Goal: Submit feedback/report problem

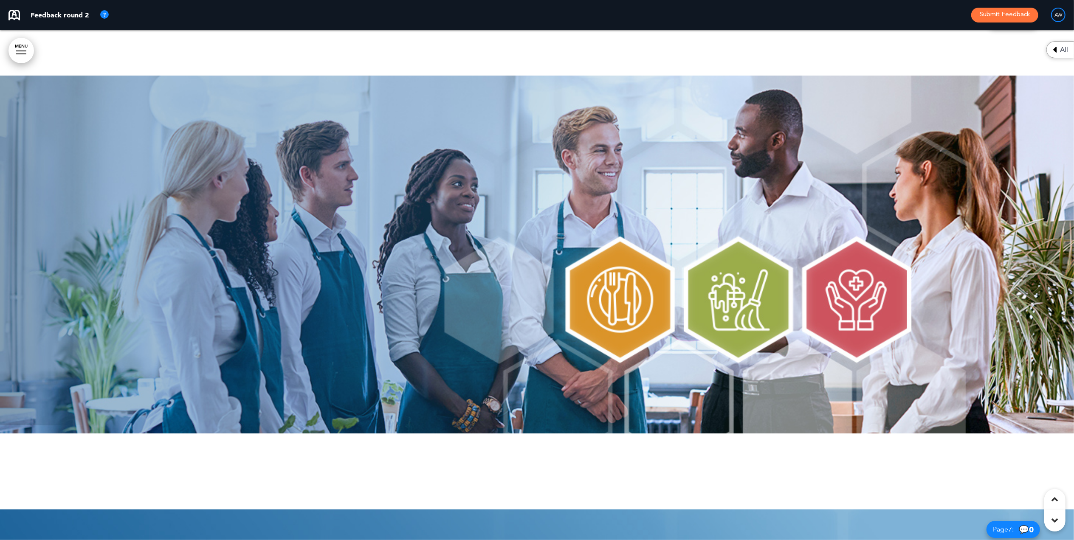
scroll to position [2547, 0]
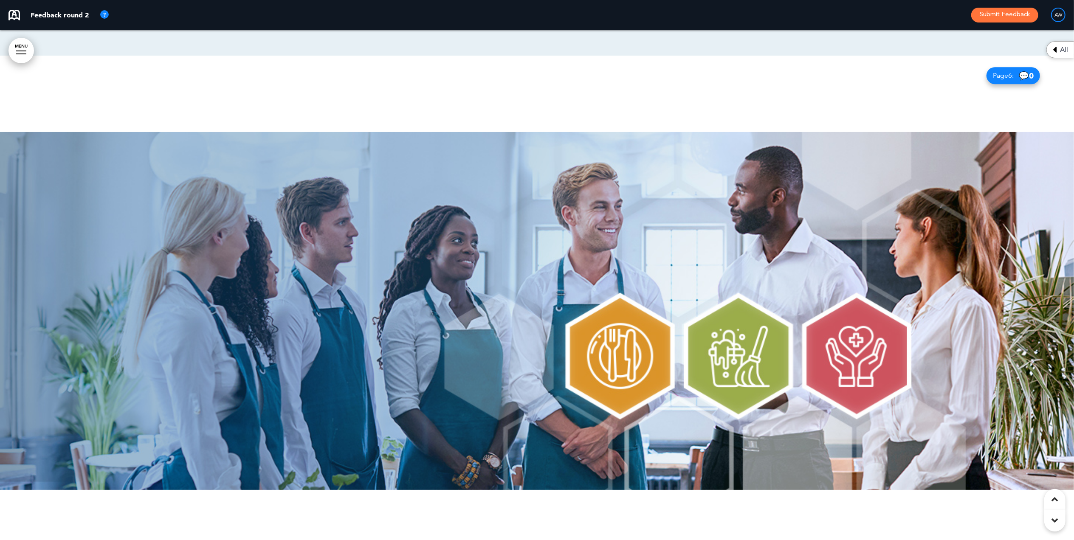
click at [1024, 137] on div at bounding box center [537, 311] width 1074 height 510
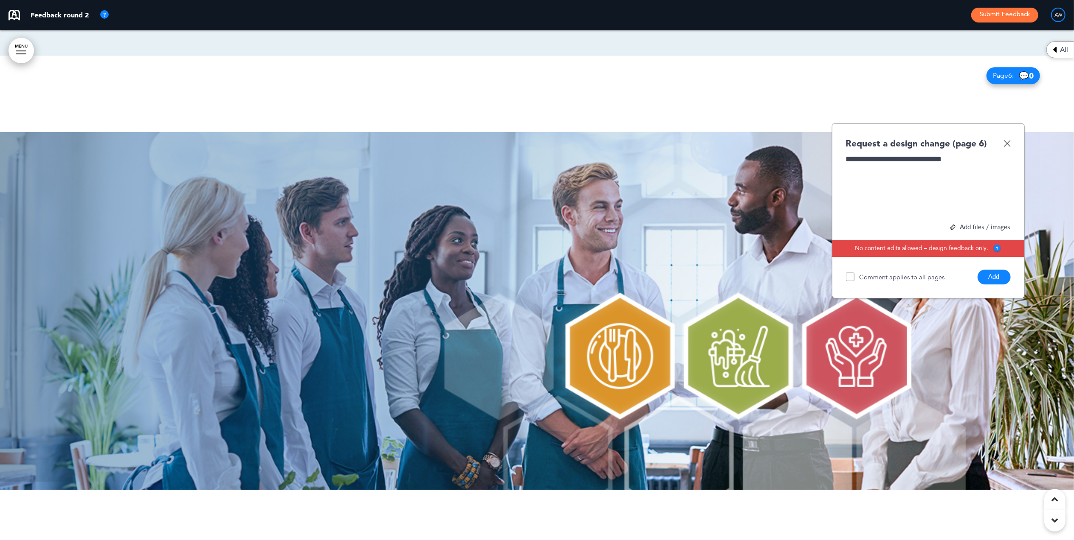
click at [967, 230] on div "Add files / images" at bounding box center [928, 227] width 165 height 6
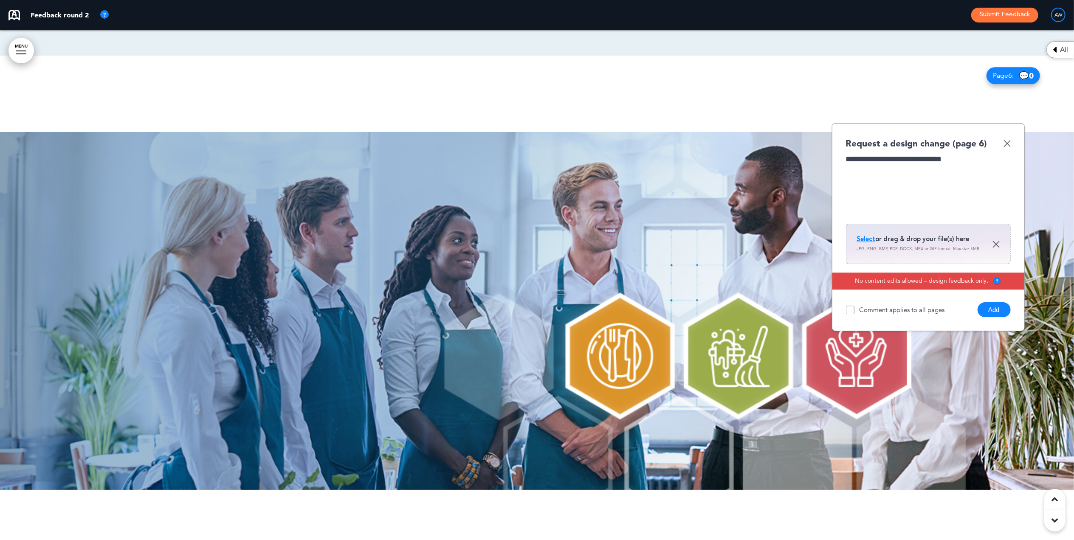
click at [866, 243] on span "Select" at bounding box center [866, 239] width 19 height 8
click at [877, 217] on div "**********" at bounding box center [928, 186] width 164 height 64
click at [855, 255] on div "Select or drag & drop your file(s) here JPG, PNG, BMP, PDF, DOCX, MP4 or GIF fo…" at bounding box center [928, 244] width 165 height 40
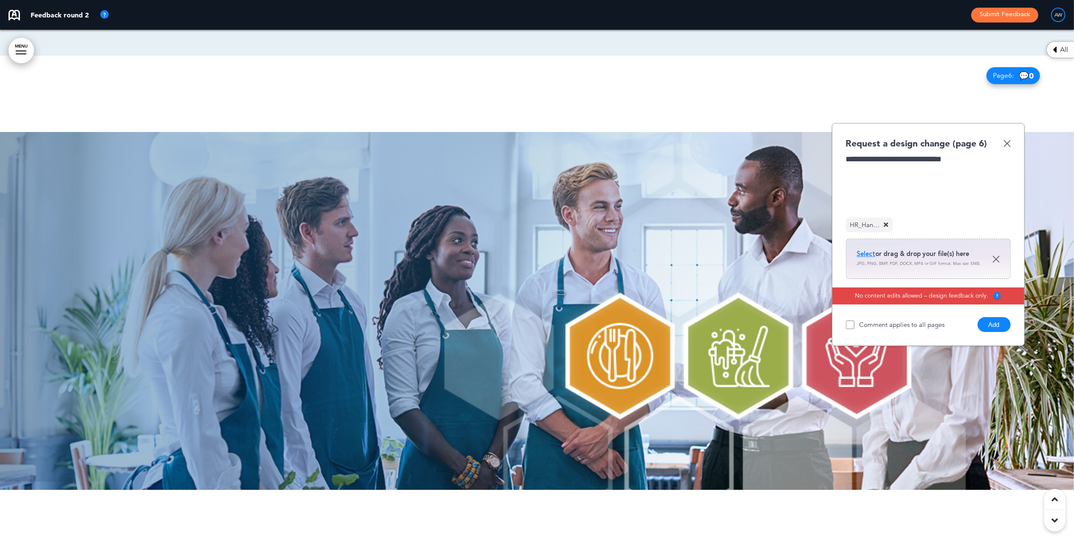
click at [985, 332] on button "Add" at bounding box center [993, 324] width 33 height 15
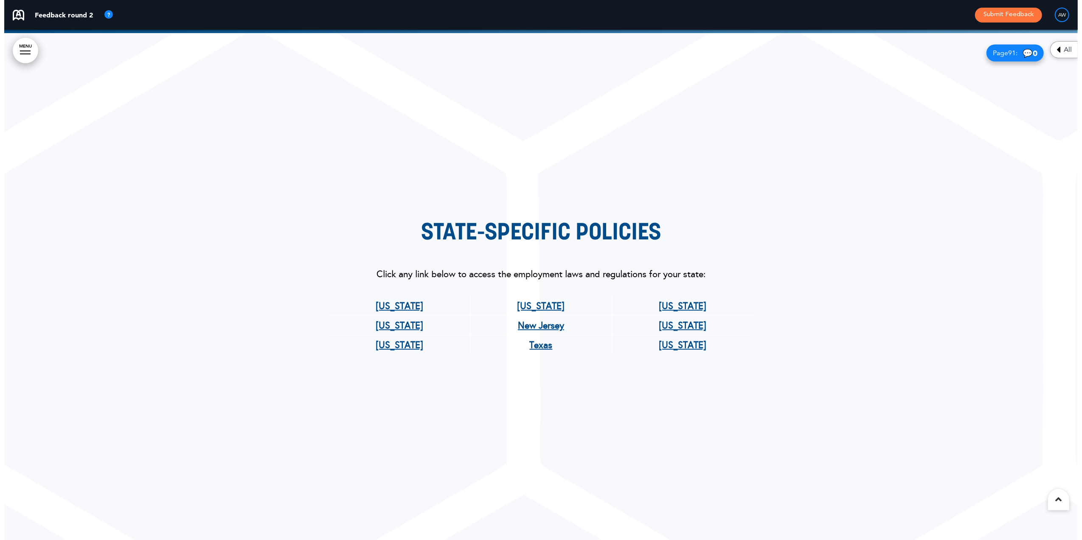
scroll to position [49162, 0]
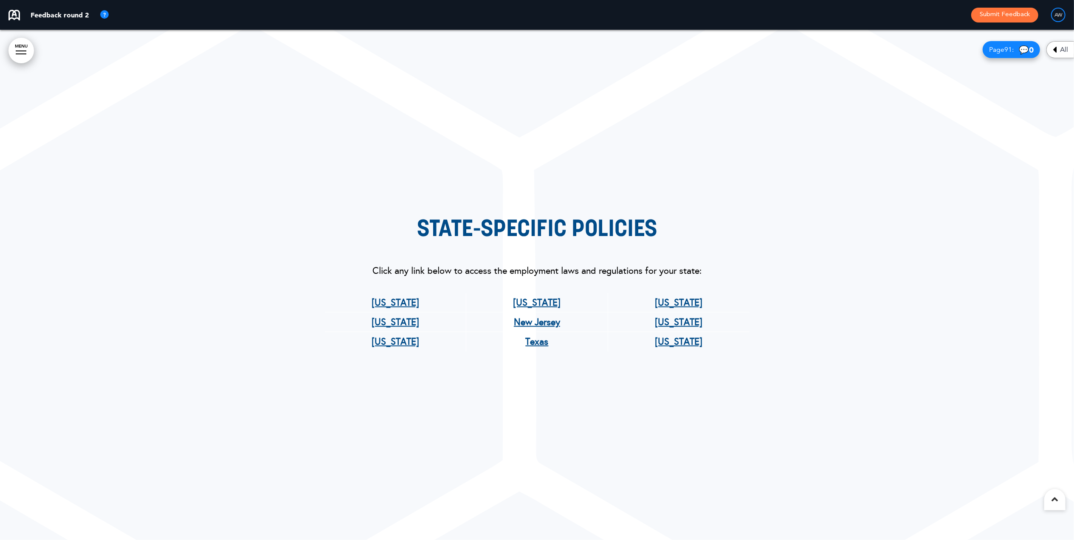
click at [984, 12] on button "Submit Feedback" at bounding box center [1004, 15] width 67 height 15
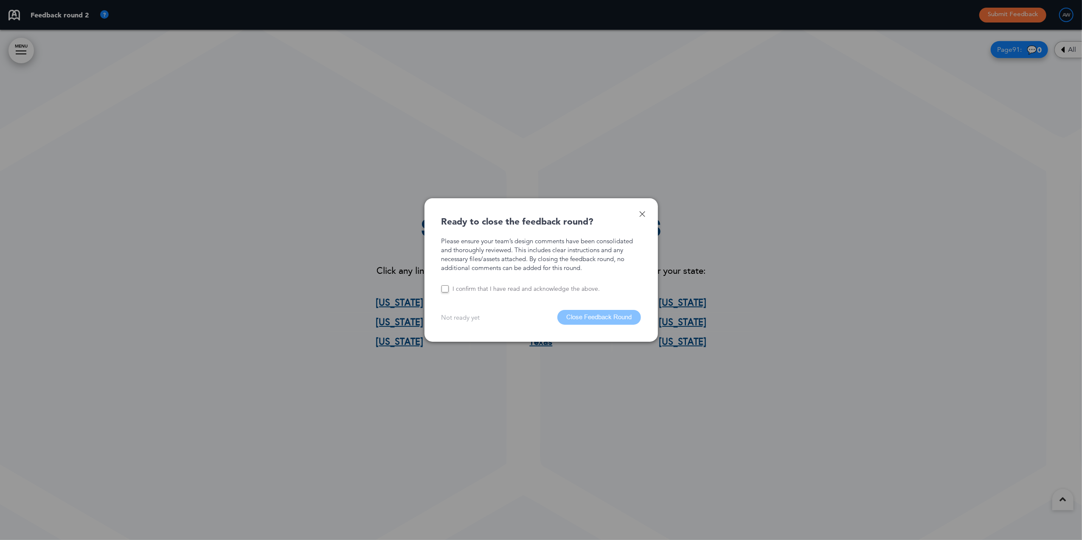
click at [490, 288] on label "I confirm that I have read and acknowledge the above." at bounding box center [526, 289] width 147 height 8
click at [590, 318] on button "Close Feedback Round" at bounding box center [599, 317] width 84 height 15
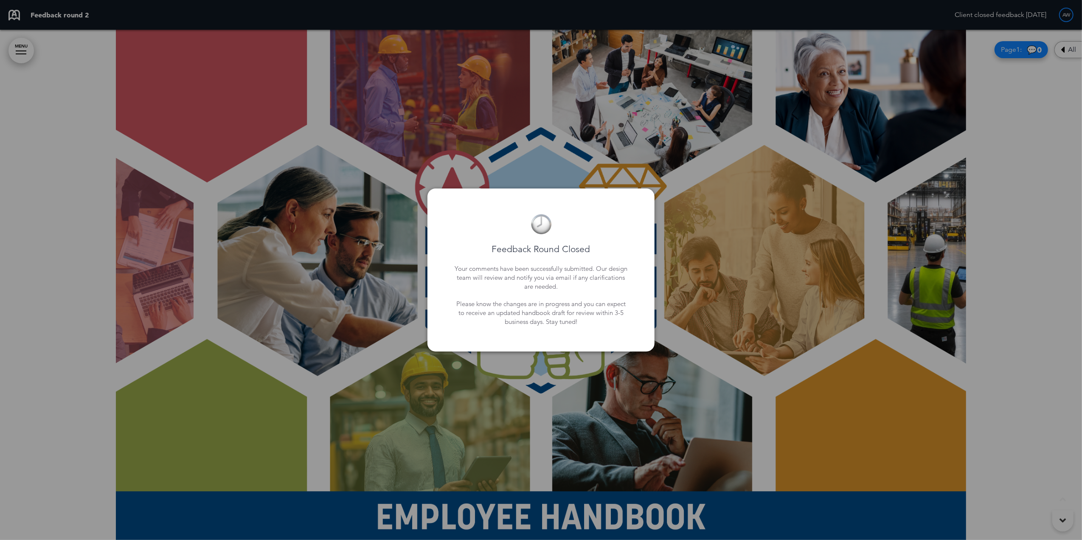
scroll to position [49162, 0]
